Goal: Information Seeking & Learning: Learn about a topic

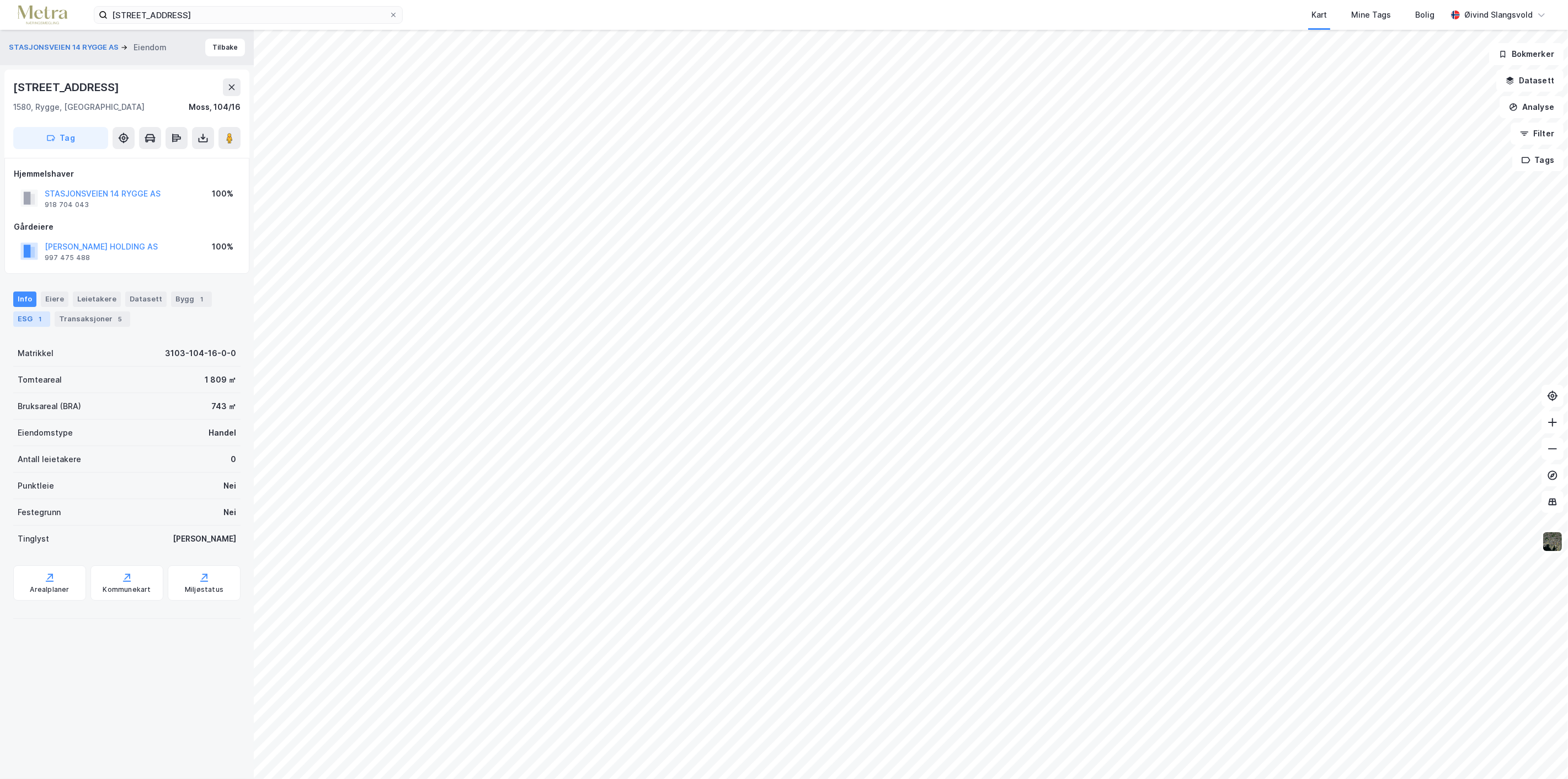
click at [29, 316] on div "ESG 1" at bounding box center [31, 319] width 37 height 15
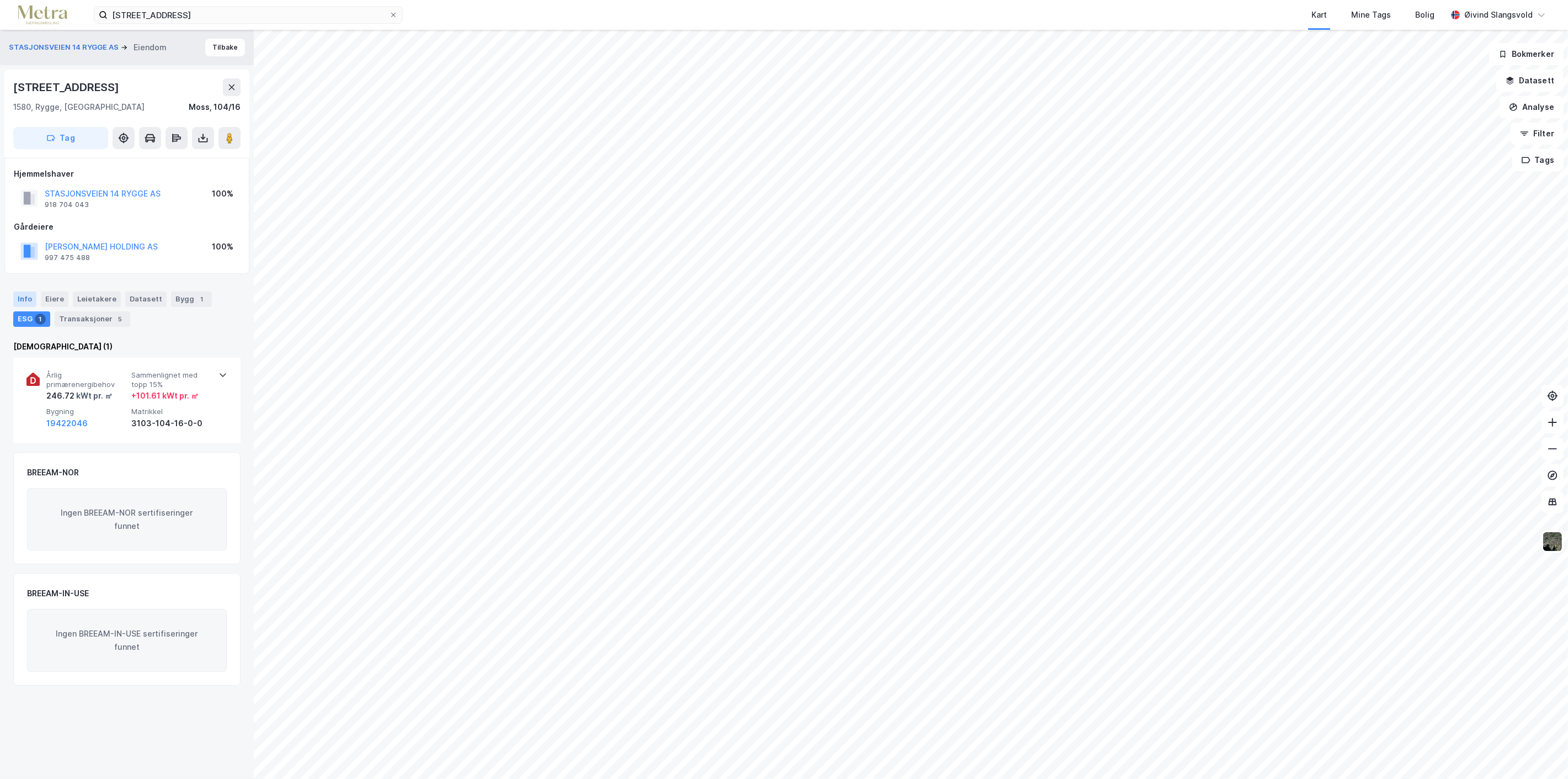
click at [28, 296] on div "Info" at bounding box center [25, 299] width 23 height 15
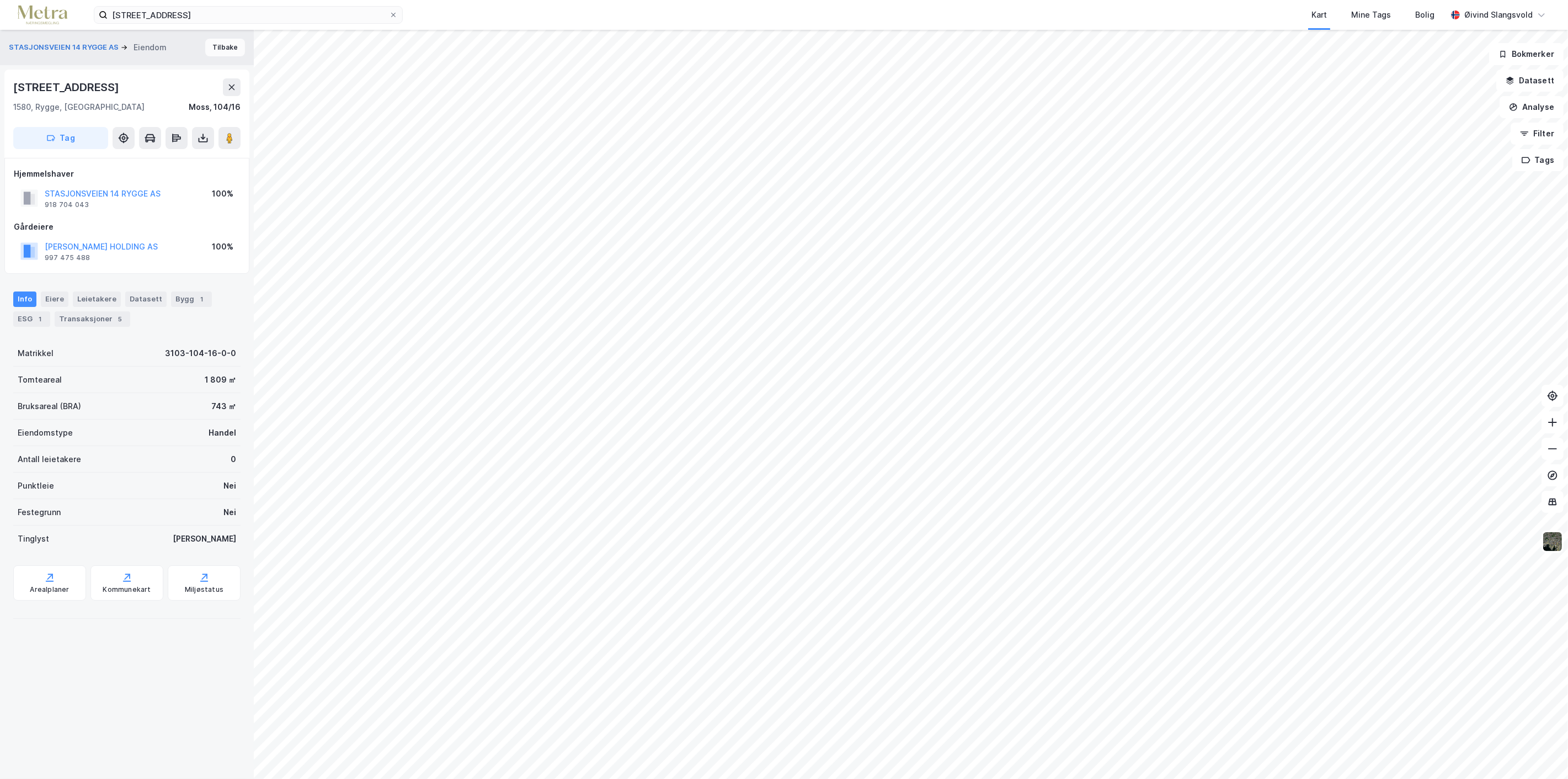
click at [219, 45] on button "Tilbake" at bounding box center [225, 47] width 40 height 17
